Goal: Information Seeking & Learning: Learn about a topic

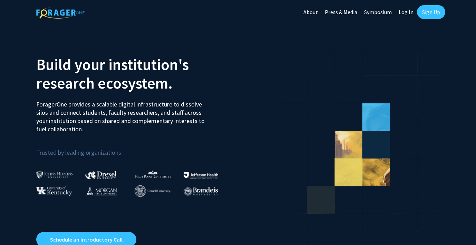
click at [401, 9] on link "Log In" at bounding box center [406, 12] width 22 height 24
select select
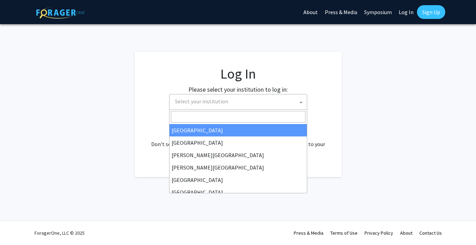
click at [198, 99] on span "Select your institution" at bounding box center [201, 101] width 53 height 7
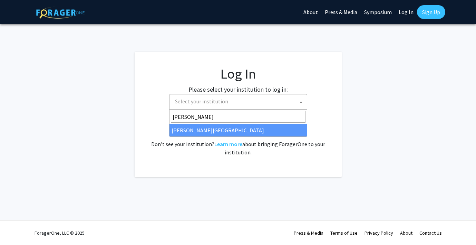
type input "thom"
select select "24"
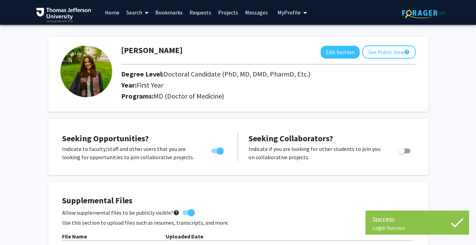
click at [112, 13] on link "Home" at bounding box center [111, 12] width 21 height 24
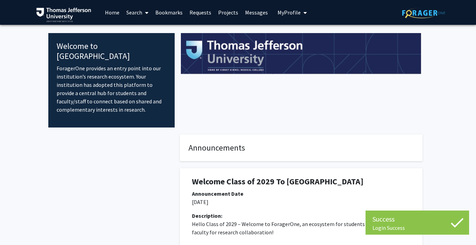
click at [130, 12] on link "Search" at bounding box center [137, 12] width 29 height 24
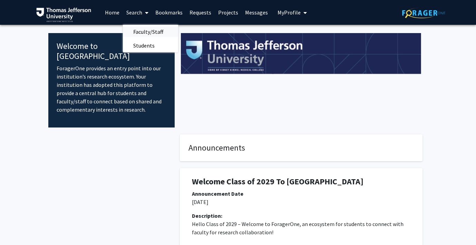
click at [141, 32] on span "Faculty/Staff" at bounding box center [148, 32] width 51 height 14
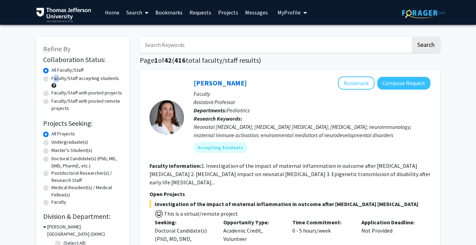
click at [48, 78] on div "Faculty/Staff accepting students" at bounding box center [82, 82] width 79 height 14
click at [51, 80] on label "Faculty/Staff accepting students" at bounding box center [85, 78] width 68 height 7
click at [51, 79] on input "Faculty/Staff accepting students" at bounding box center [53, 77] width 4 height 4
radio input "true"
click at [51, 158] on label "Doctoral Candidate(s) (PhD, MD, DMD, PharmD, etc.)" at bounding box center [86, 162] width 71 height 14
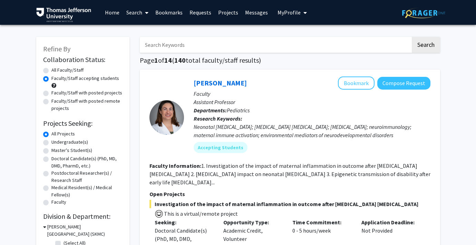
click at [51, 158] on input "Doctoral Candidate(s) (PhD, MD, DMD, PharmD, etc.)" at bounding box center [53, 157] width 4 height 4
radio input "true"
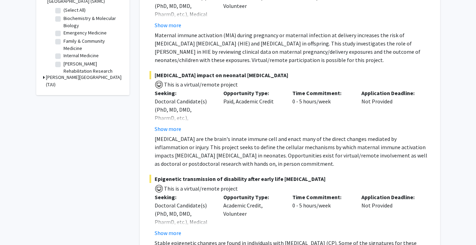
scroll to position [234, 0]
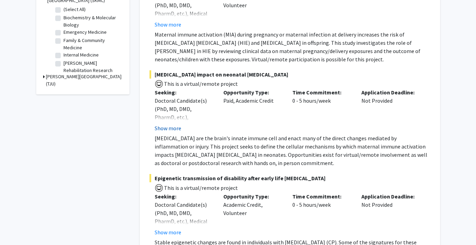
click at [164, 130] on button "Show more" at bounding box center [168, 128] width 27 height 8
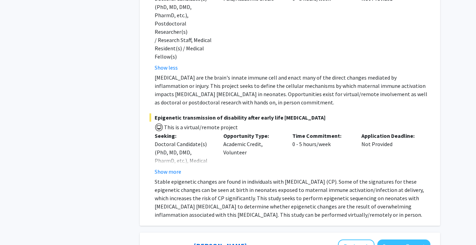
scroll to position [337, 0]
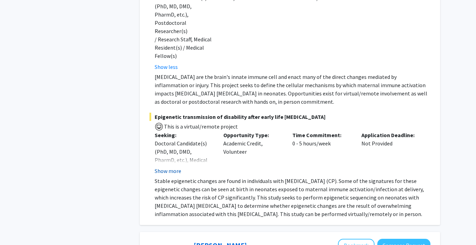
click at [169, 167] on button "Show more" at bounding box center [168, 171] width 27 height 8
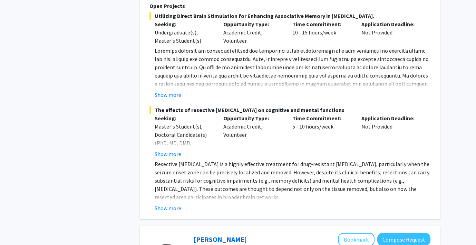
scroll to position [2195, 0]
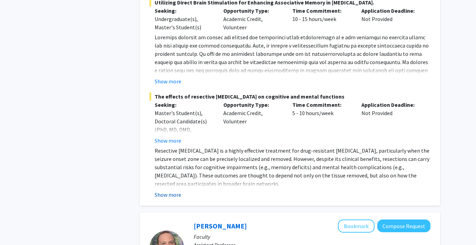
click at [169, 191] on button "Show more" at bounding box center [168, 195] width 27 height 8
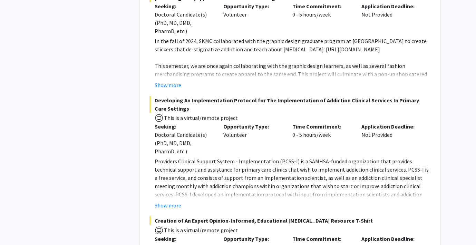
scroll to position [2649, 0]
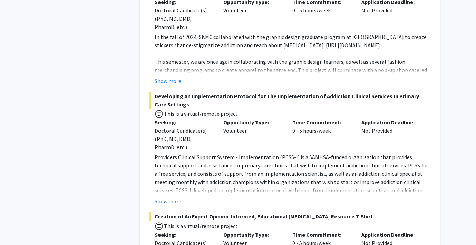
click at [160, 197] on button "Show more" at bounding box center [168, 201] width 27 height 8
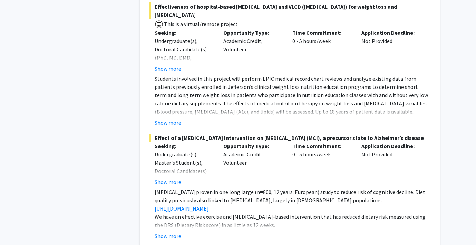
scroll to position [4668, 0]
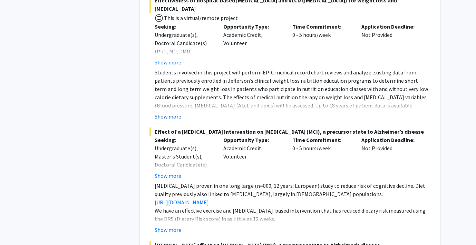
click at [164, 112] on button "Show more" at bounding box center [168, 116] width 27 height 8
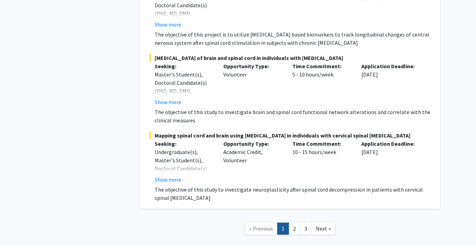
scroll to position [5665, 0]
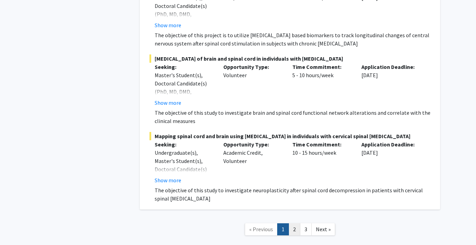
click at [292, 224] on link "2" at bounding box center [294, 230] width 12 height 12
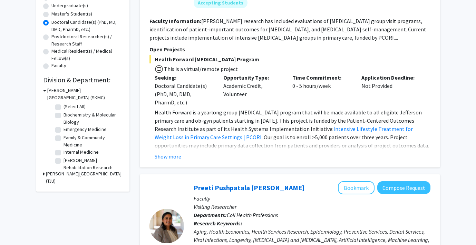
scroll to position [139, 0]
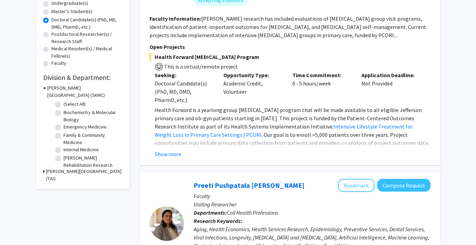
click at [179, 160] on div "[PERSON_NAME] Bookmark Compose Request Faculty Associate Professor Departments:…" at bounding box center [290, 48] width 300 height 235
click at [177, 158] on button "Show more" at bounding box center [168, 154] width 27 height 8
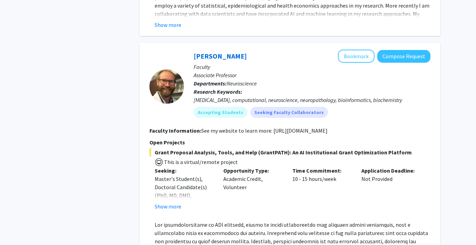
scroll to position [602, 0]
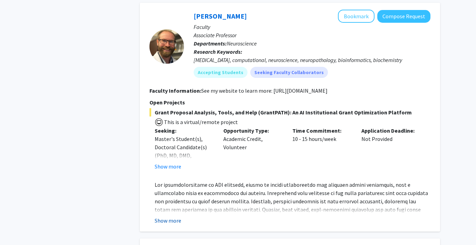
click at [172, 217] on button "Show more" at bounding box center [168, 221] width 27 height 8
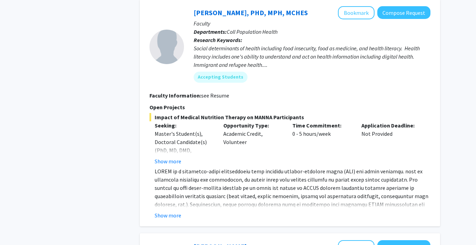
scroll to position [896, 0]
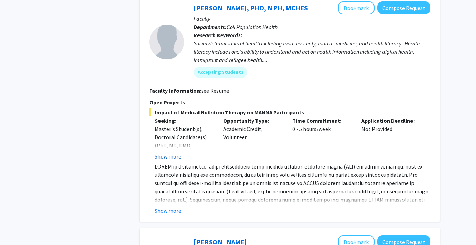
click at [167, 153] on button "Show more" at bounding box center [168, 157] width 27 height 8
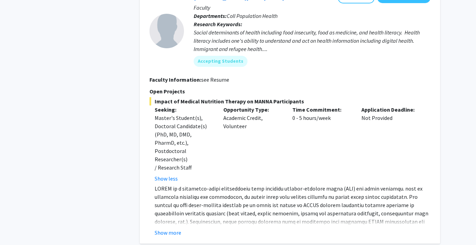
scroll to position [914, 0]
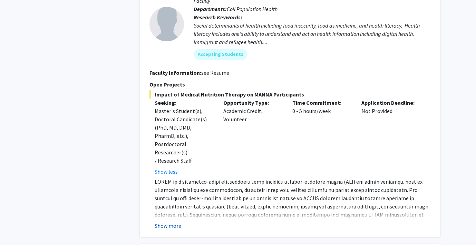
click at [164, 222] on button "Show more" at bounding box center [168, 226] width 27 height 8
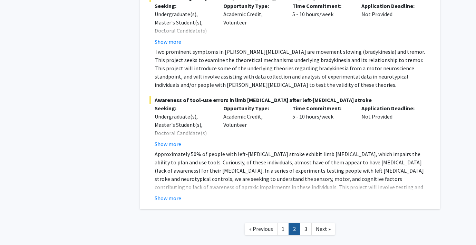
scroll to position [3041, 0]
click at [171, 195] on button "Show more" at bounding box center [168, 199] width 27 height 8
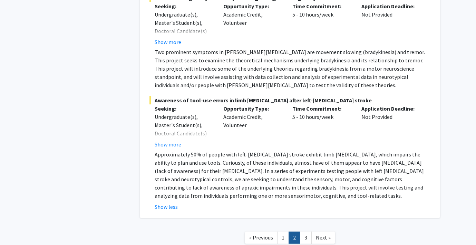
click at [297, 232] on link "2" at bounding box center [294, 238] width 12 height 12
click at [302, 232] on link "3" at bounding box center [306, 238] width 12 height 12
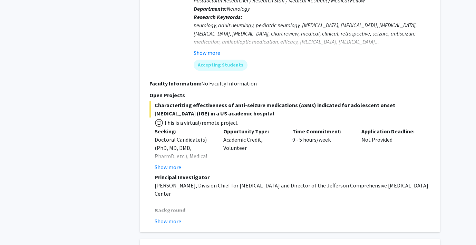
scroll to position [617, 0]
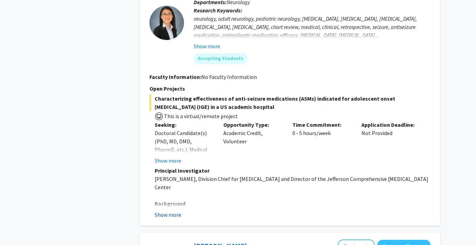
click at [170, 211] on button "Show more" at bounding box center [168, 215] width 27 height 8
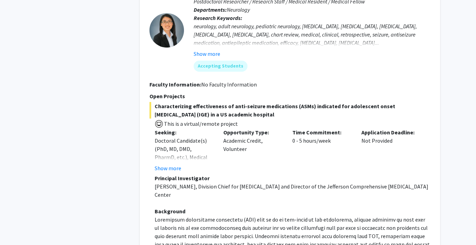
scroll to position [569, 0]
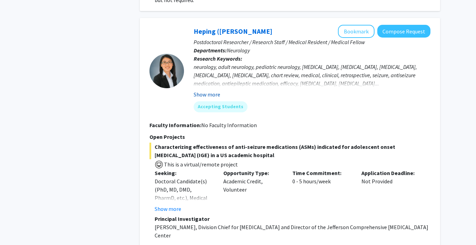
click at [200, 90] on button "Show more" at bounding box center [207, 94] width 27 height 8
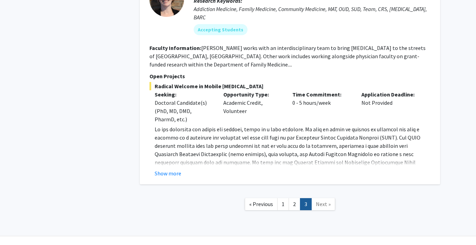
scroll to position [1306, 0]
click at [173, 170] on button "Show more" at bounding box center [168, 174] width 27 height 8
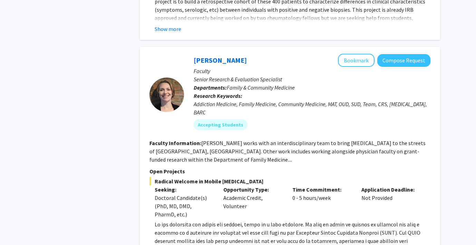
scroll to position [1176, 0]
